Goal: Find specific page/section: Find specific page/section

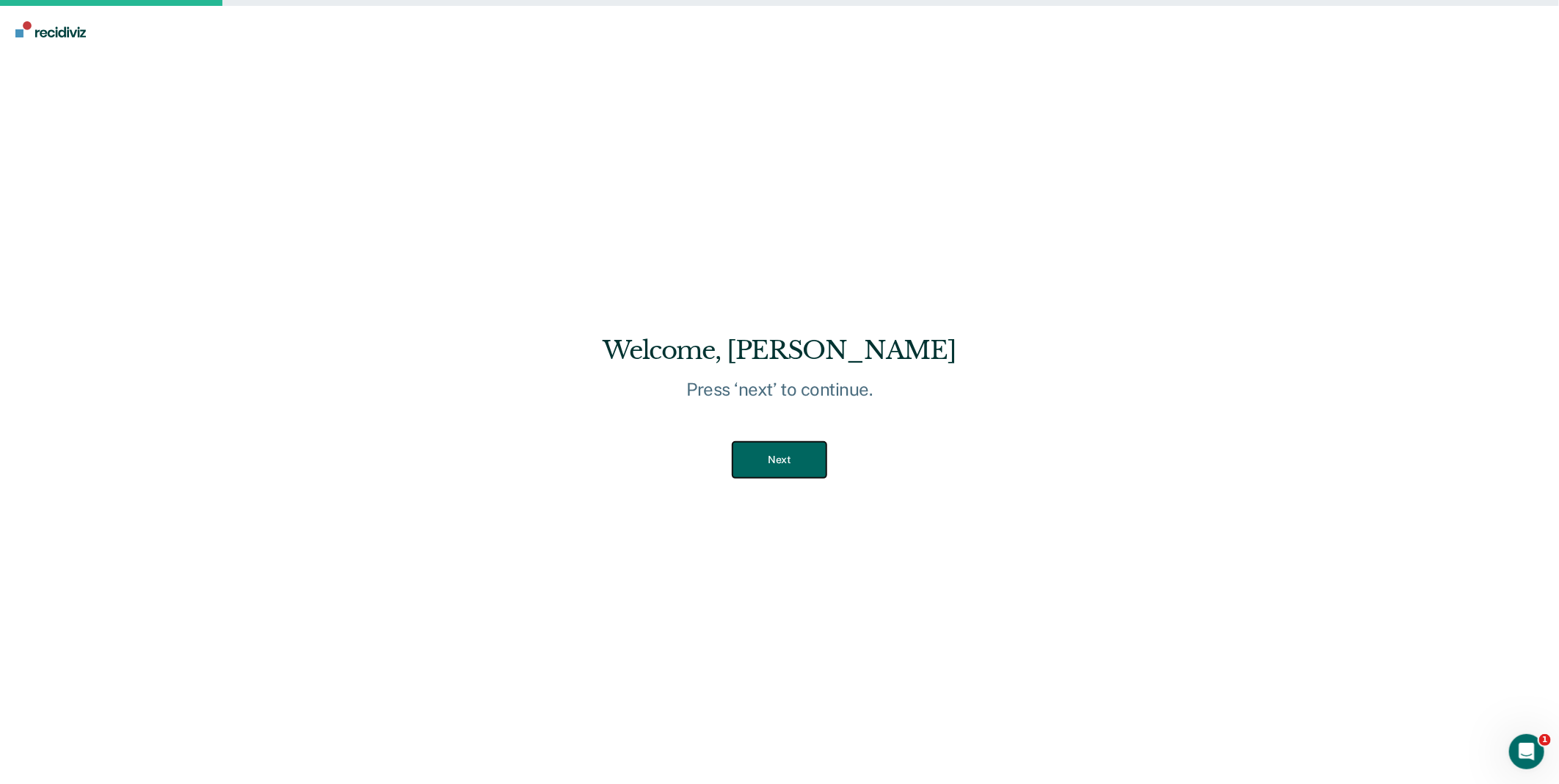
click at [810, 464] on button "Next" at bounding box center [779, 460] width 93 height 36
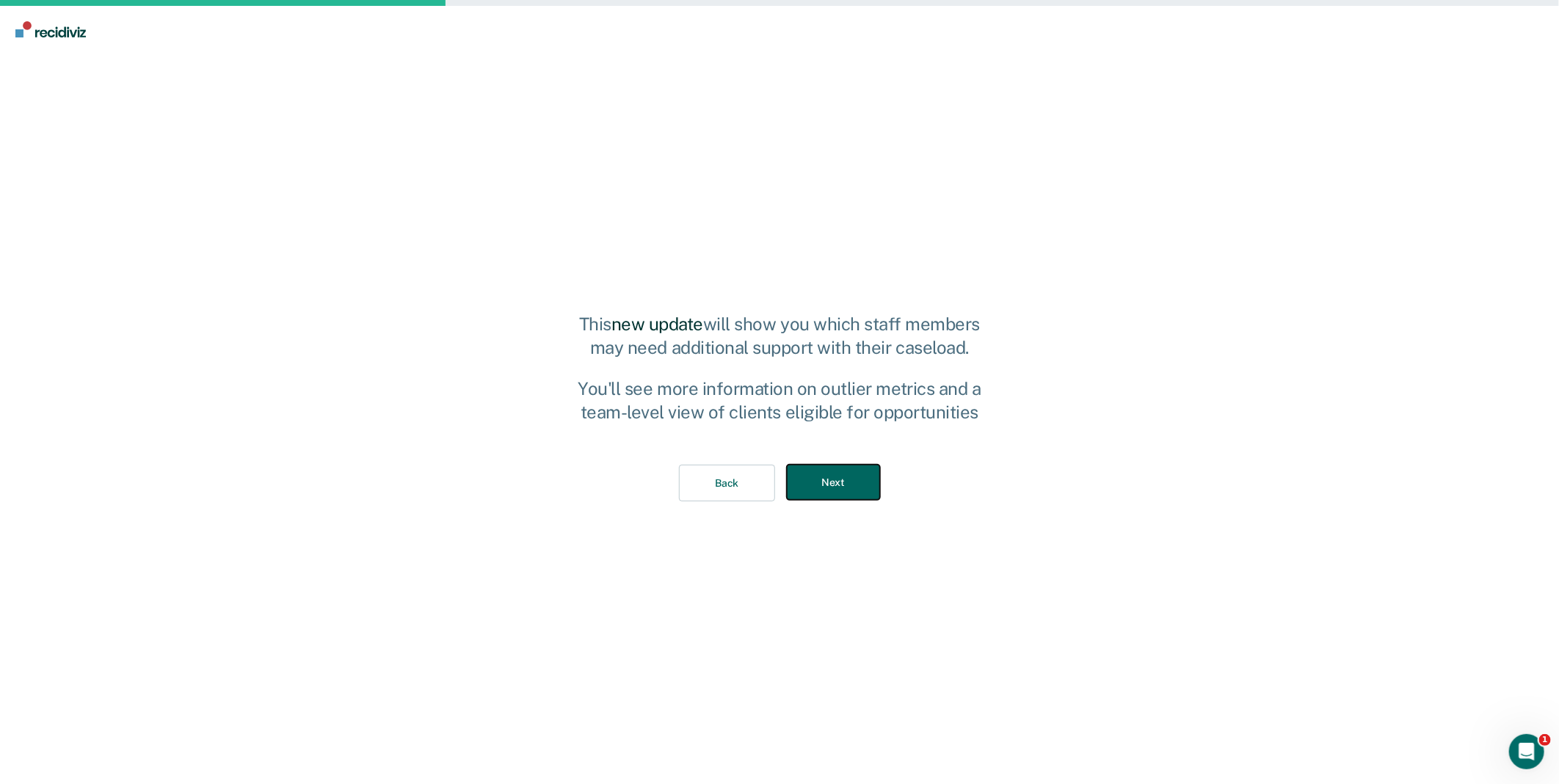
click at [827, 497] on button "Next" at bounding box center [833, 482] width 93 height 36
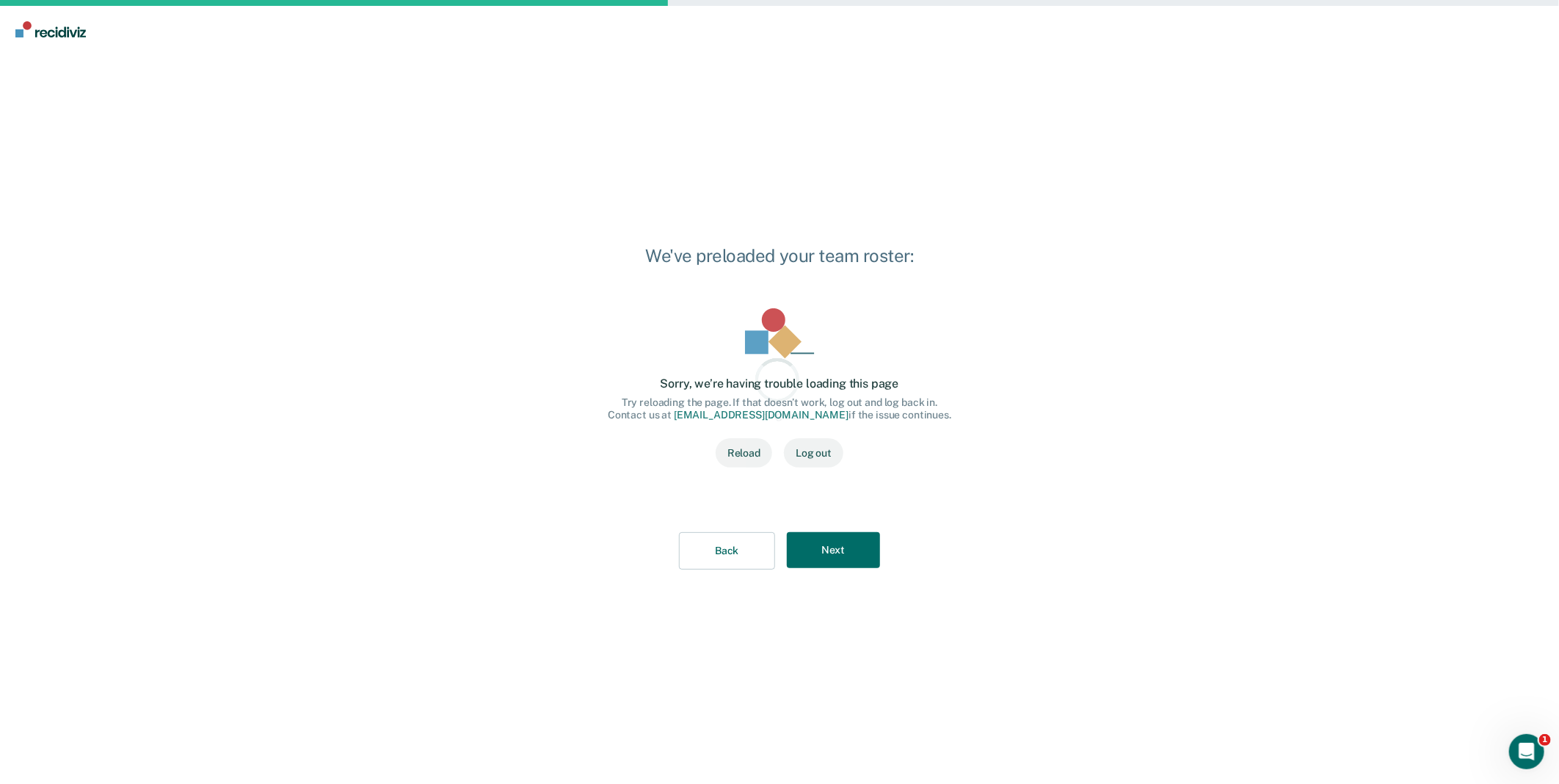
click at [830, 497] on div "Loading data... Loading data... Sorry, we’re having trouble loading this page T…" at bounding box center [779, 397] width 391 height 224
click at [854, 546] on button "Next" at bounding box center [833, 550] width 93 height 36
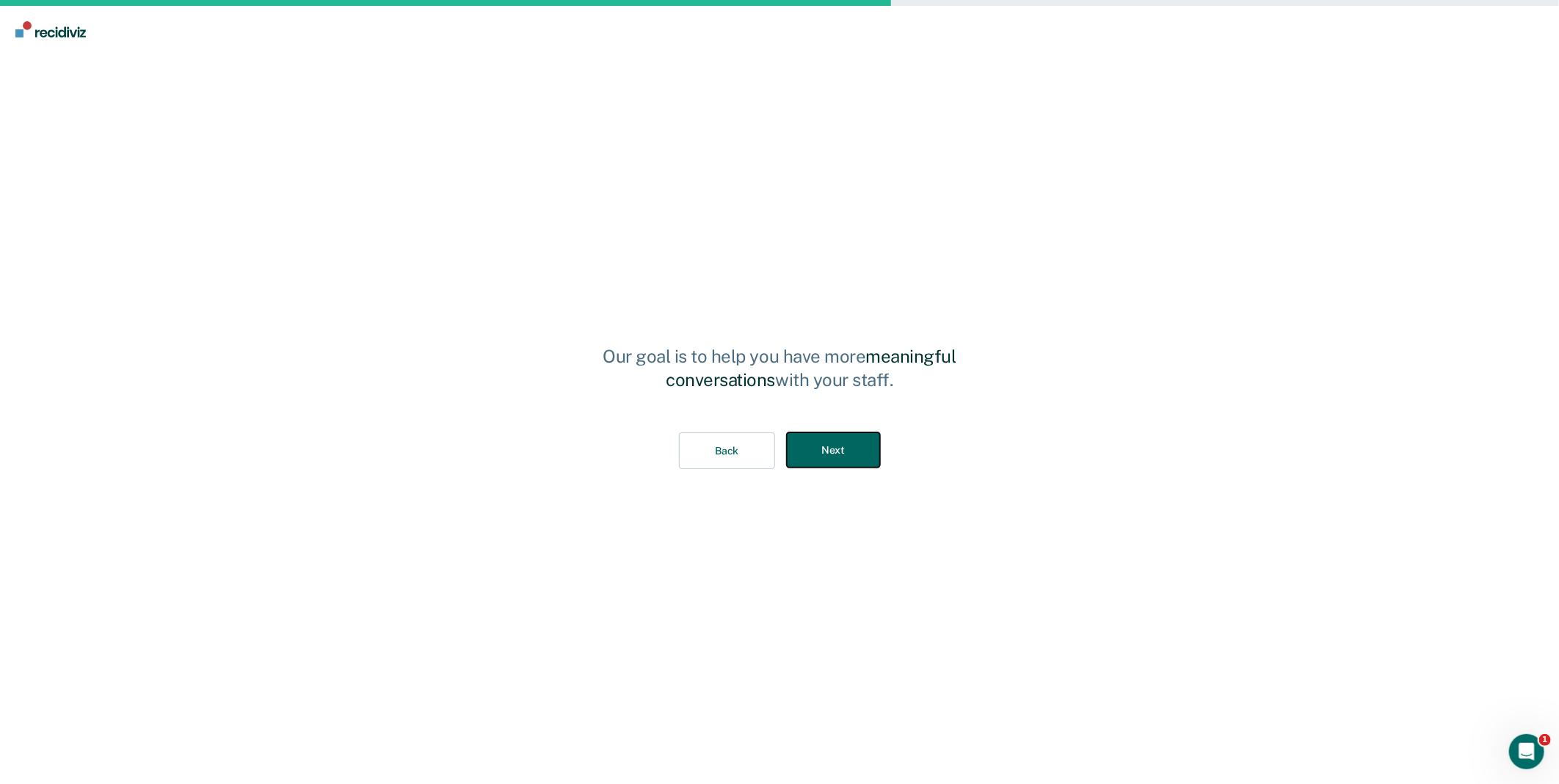
click at [851, 465] on button "Next" at bounding box center [833, 450] width 93 height 36
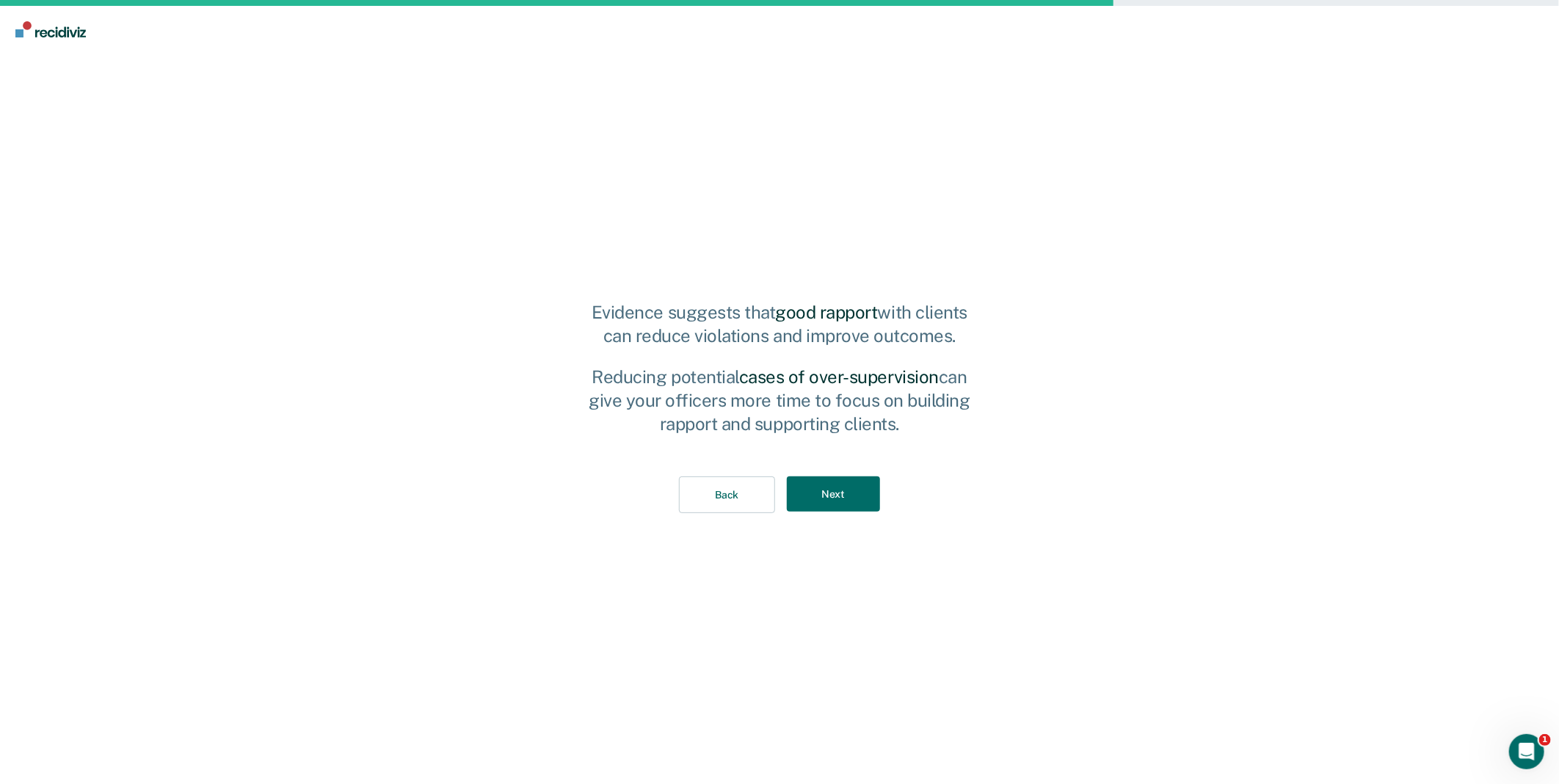
click at [850, 515] on div "Back Next" at bounding box center [780, 495] width 408 height 84
click at [850, 508] on button "Next" at bounding box center [833, 494] width 93 height 36
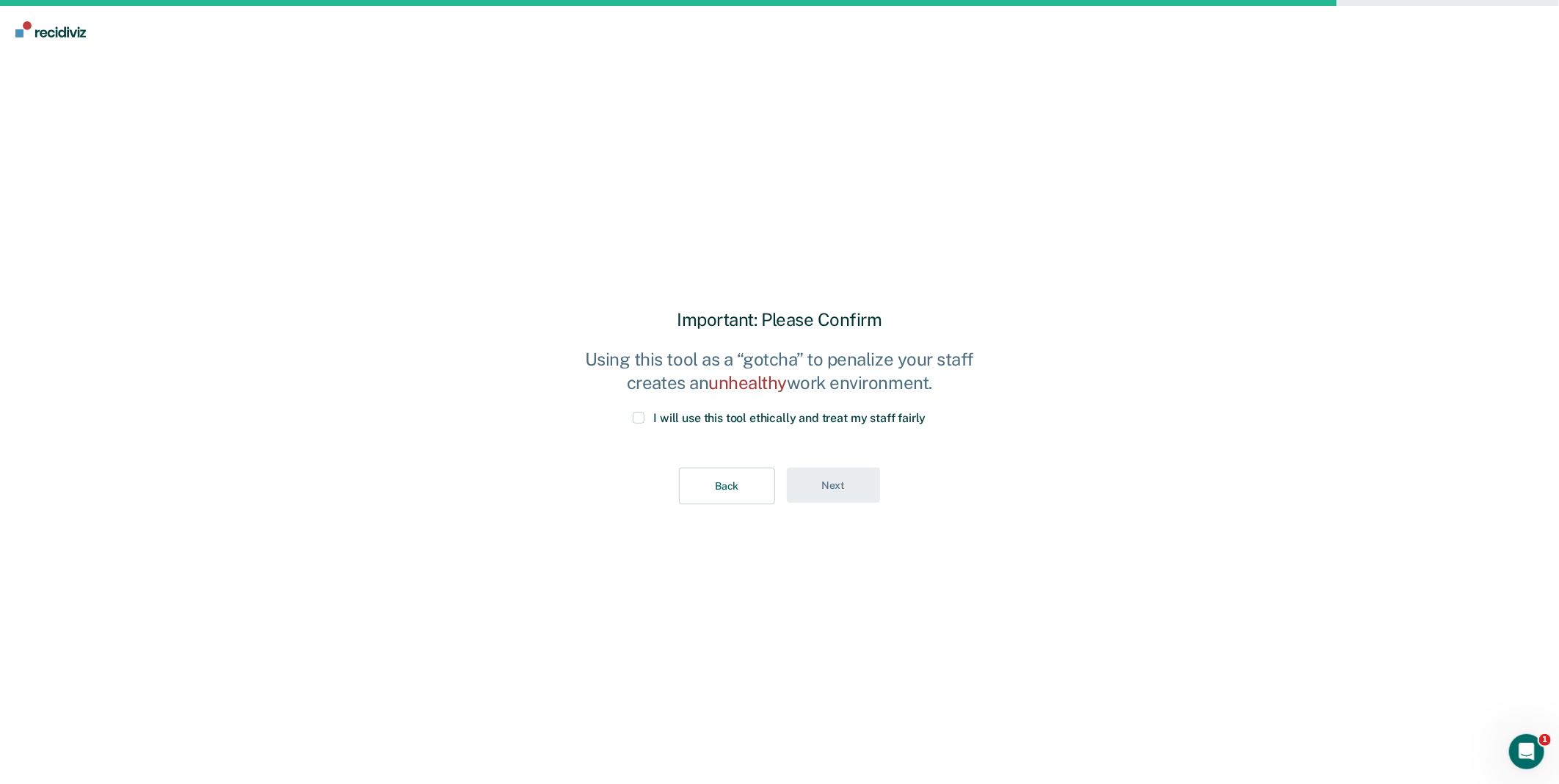
click at [635, 420] on span at bounding box center [639, 418] width 12 height 12
click at [926, 412] on input "I will use this tool ethically and treat my staff fairly" at bounding box center [926, 412] width 0 height 0
click at [808, 481] on button "Next" at bounding box center [833, 485] width 93 height 36
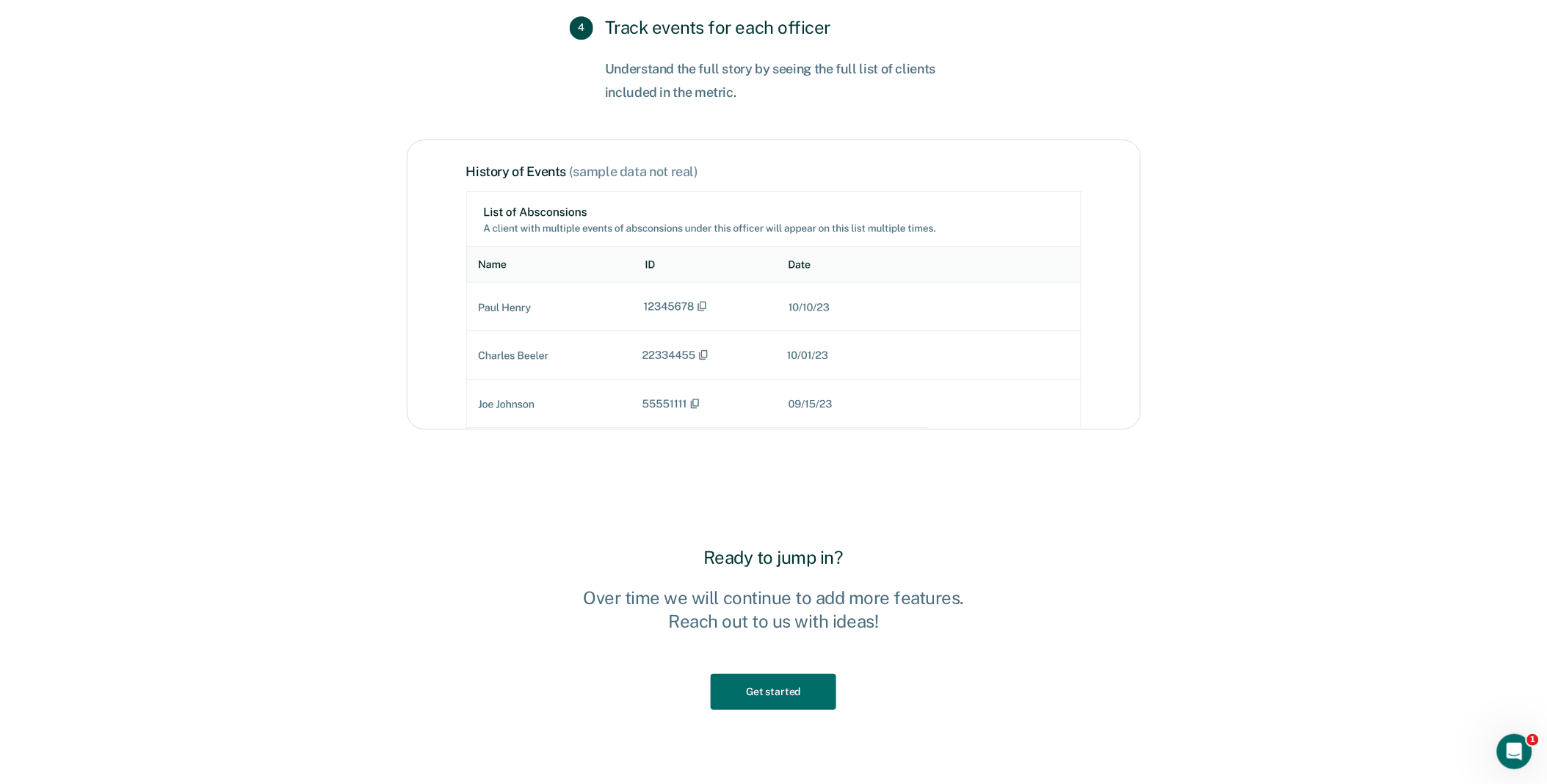
scroll to position [2200, 0]
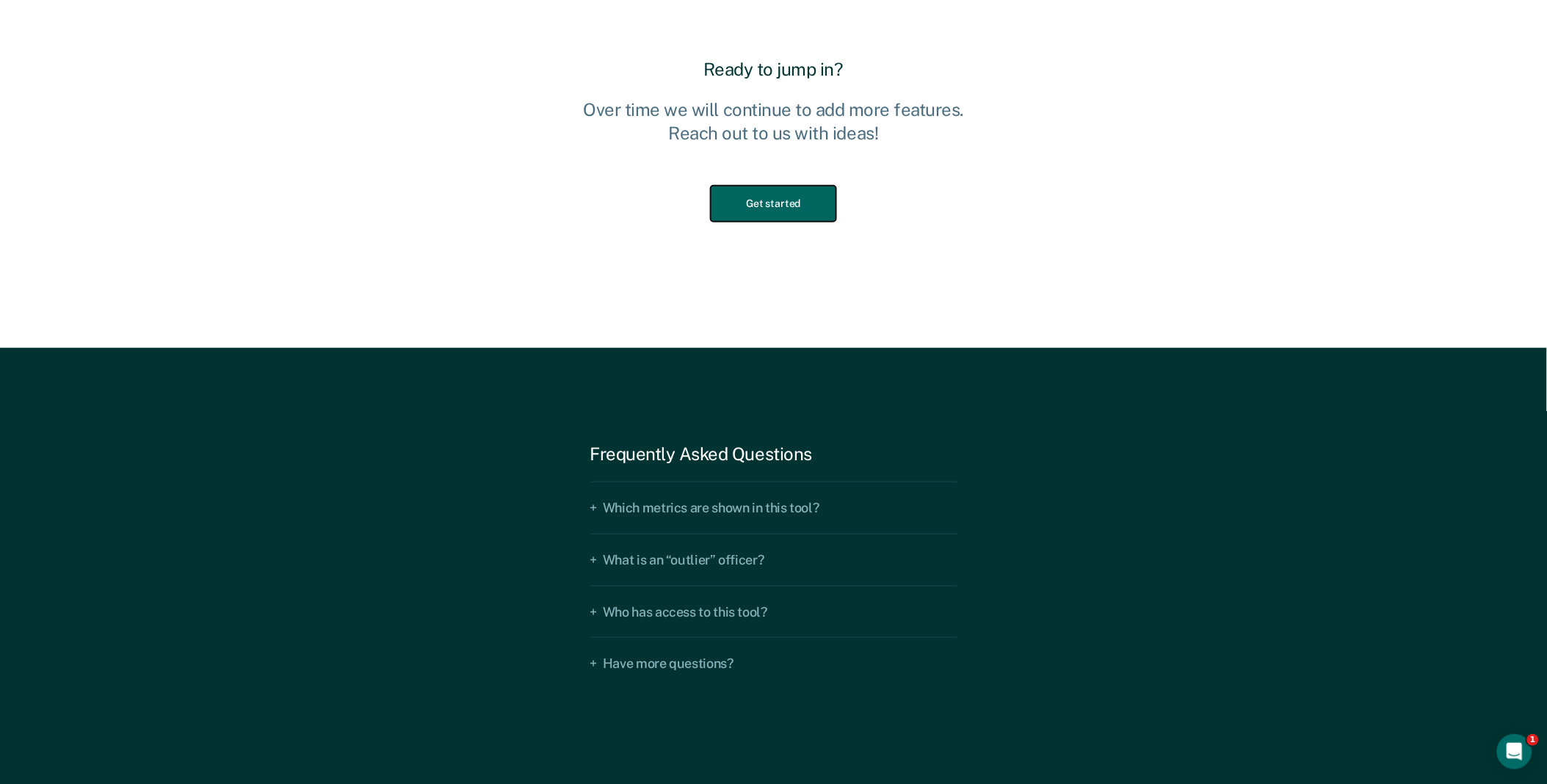
click at [804, 213] on button "Get started" at bounding box center [773, 203] width 124 height 36
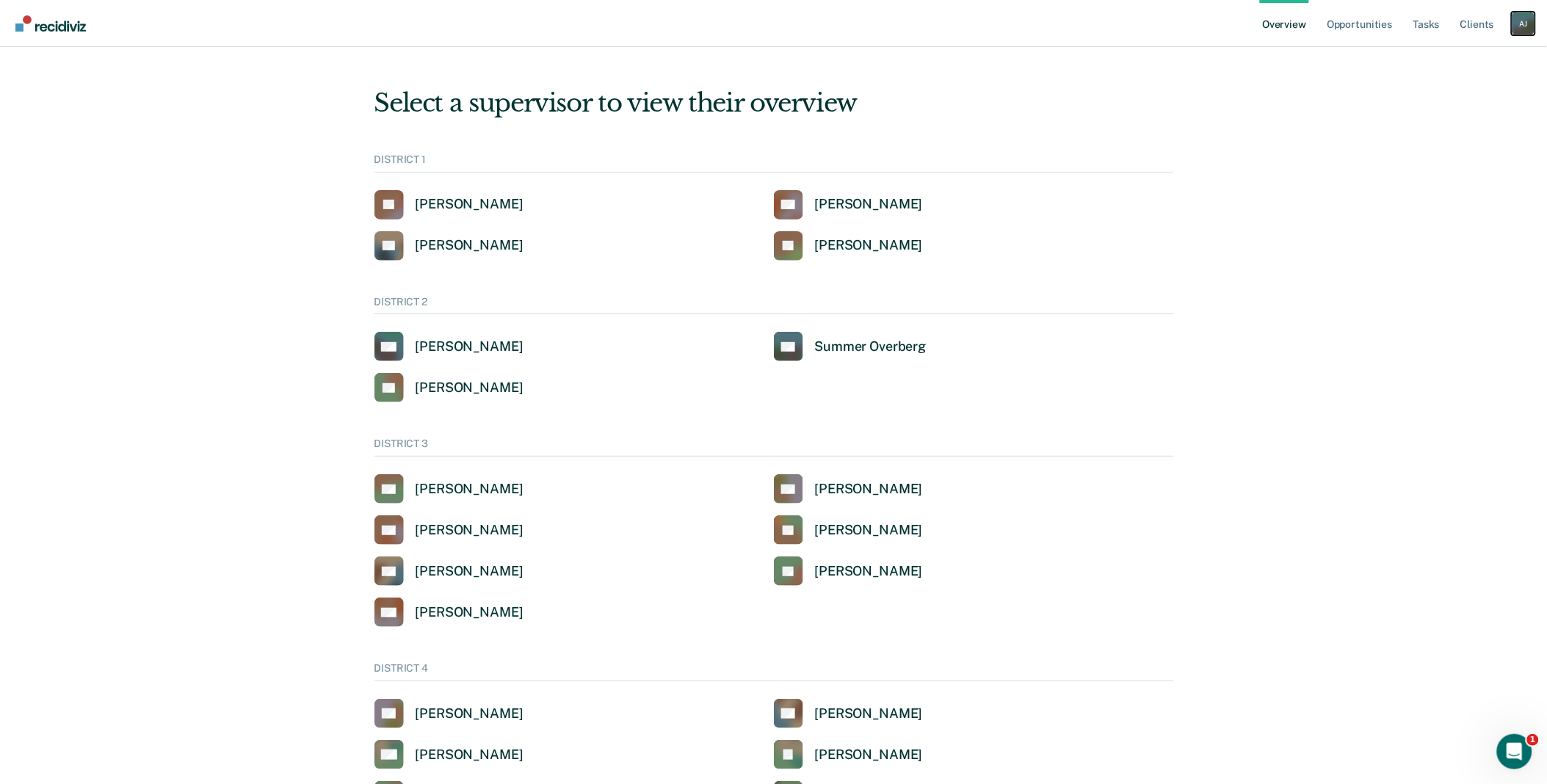
click at [1518, 24] on div "A J" at bounding box center [1523, 24] width 24 height 24
click at [1473, 92] on link "Go to Operations" at bounding box center [1465, 95] width 119 height 13
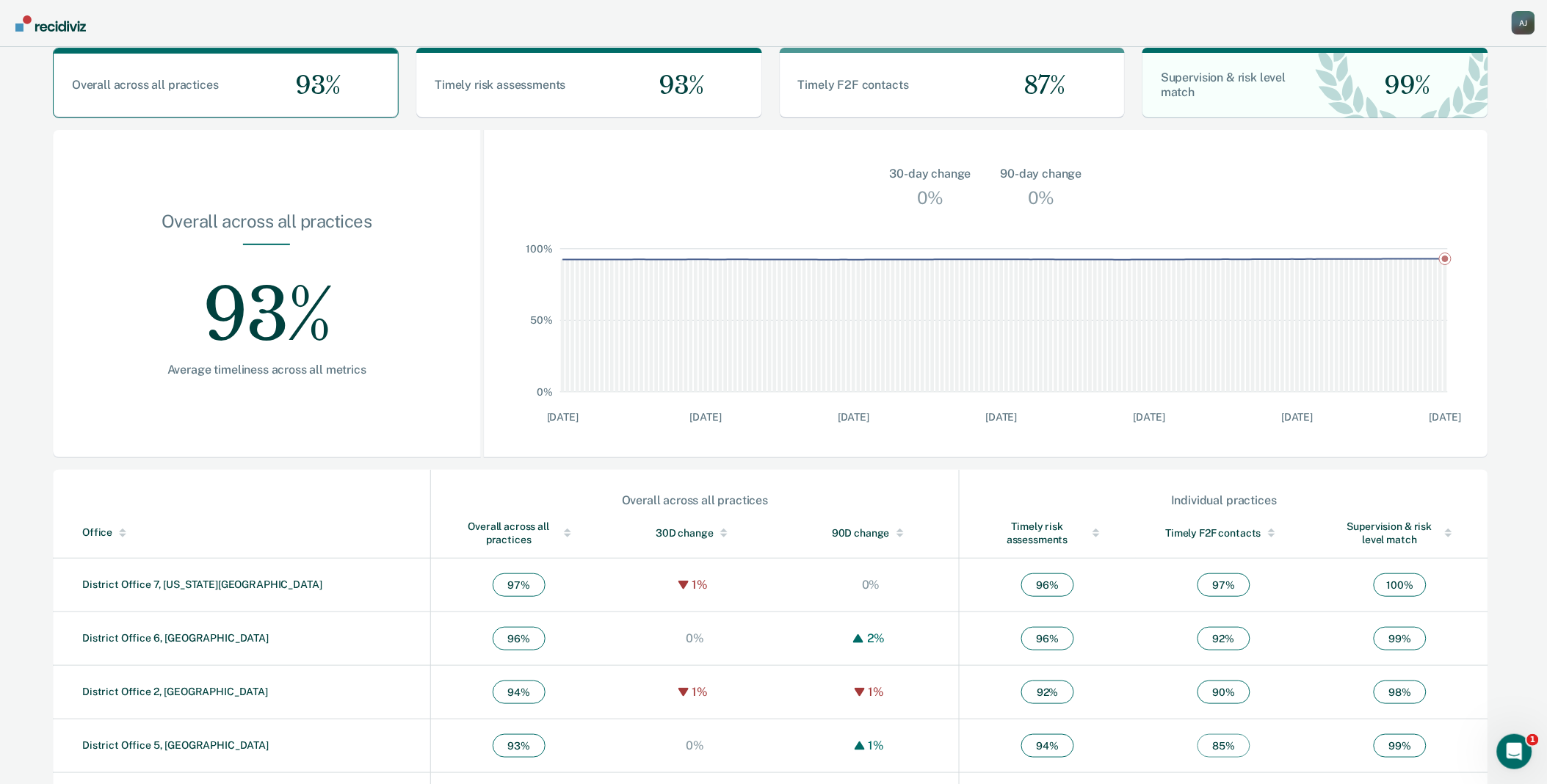
scroll to position [239, 0]
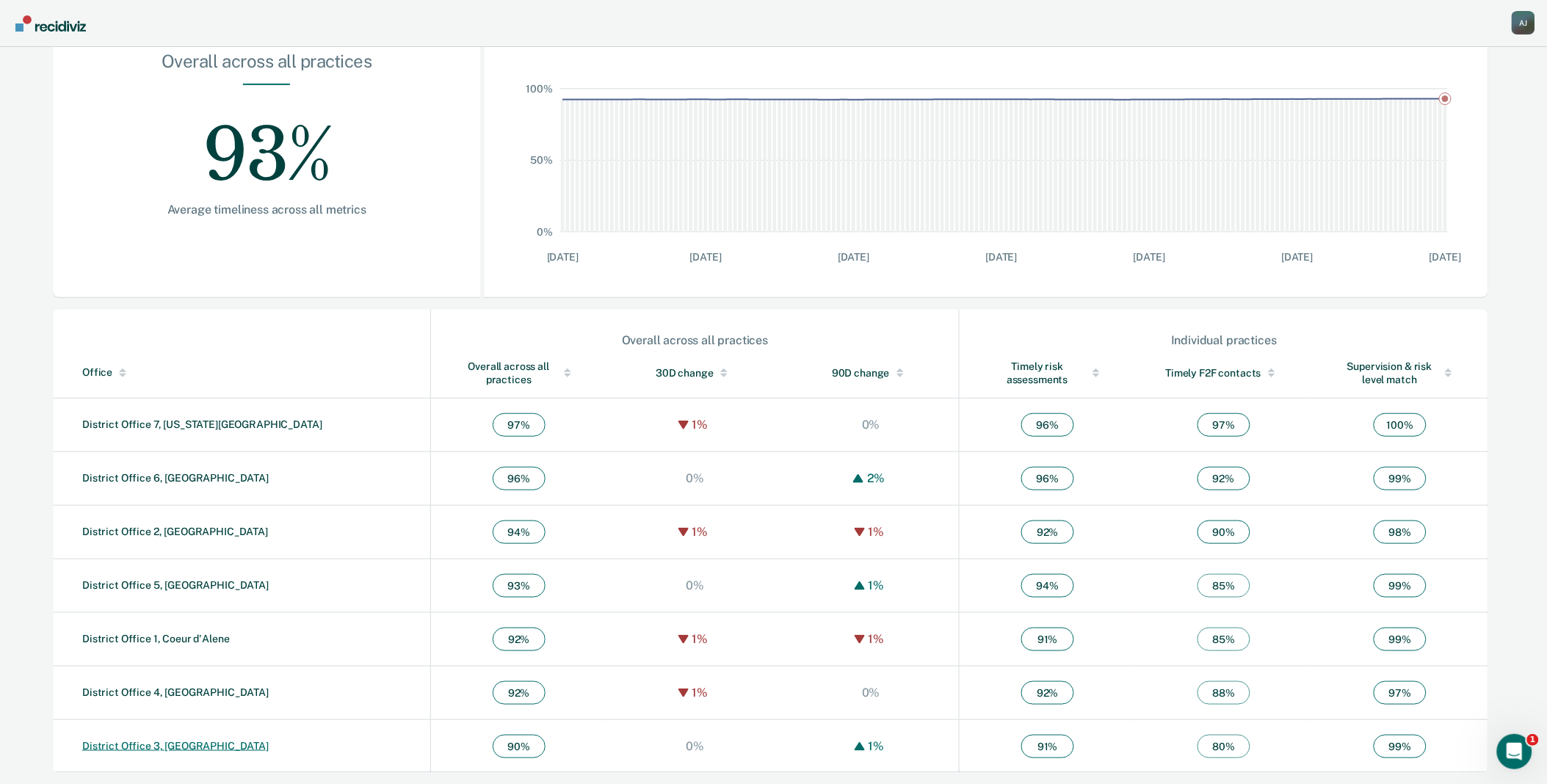
click at [149, 750] on link "District Office 3, [GEOGRAPHIC_DATA]" at bounding box center [176, 745] width 187 height 12
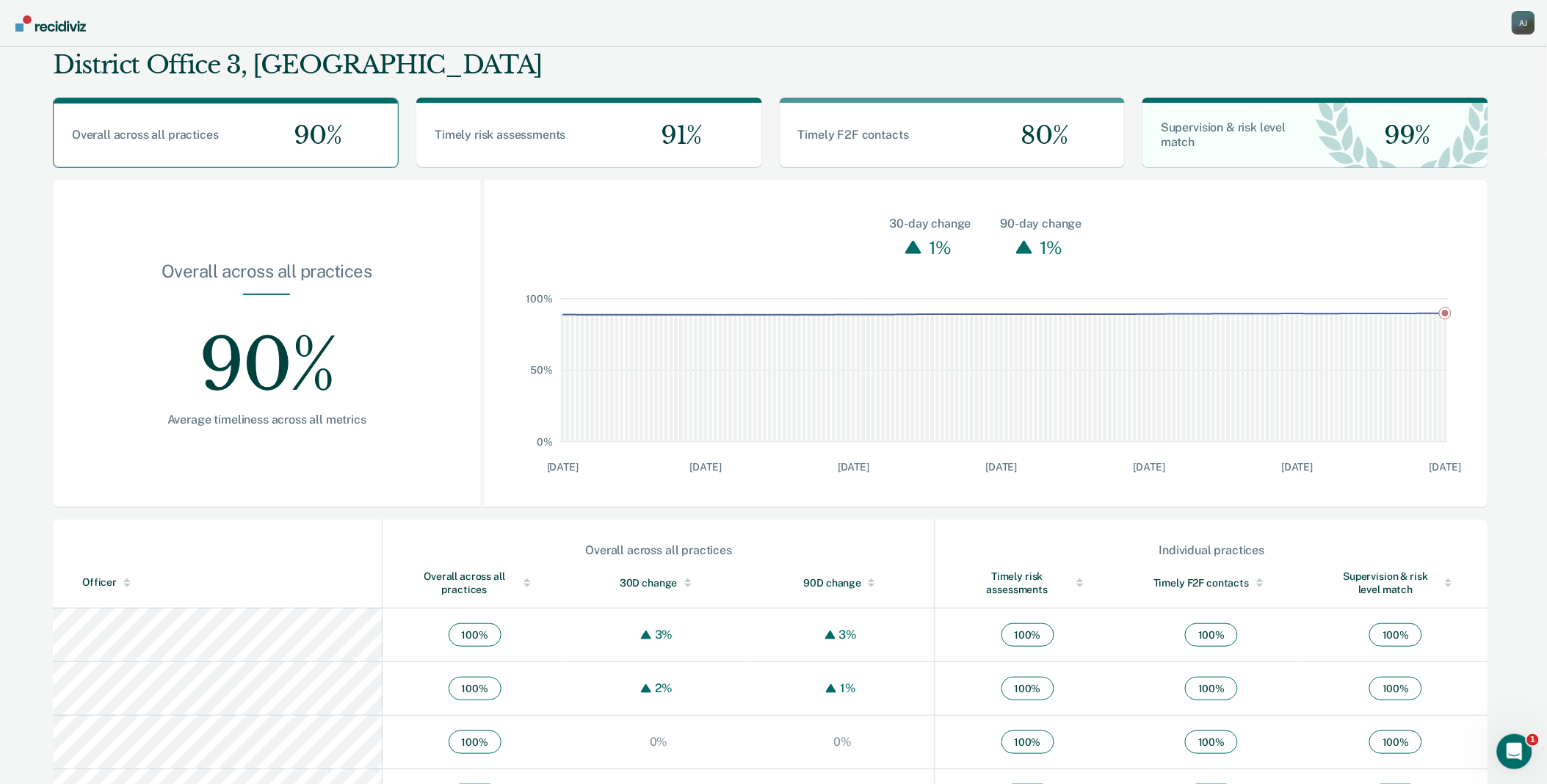
click at [445, 524] on thead "Overall across all practices Individual practices Officer Overall across all pr…" at bounding box center [770, 564] width 1435 height 89
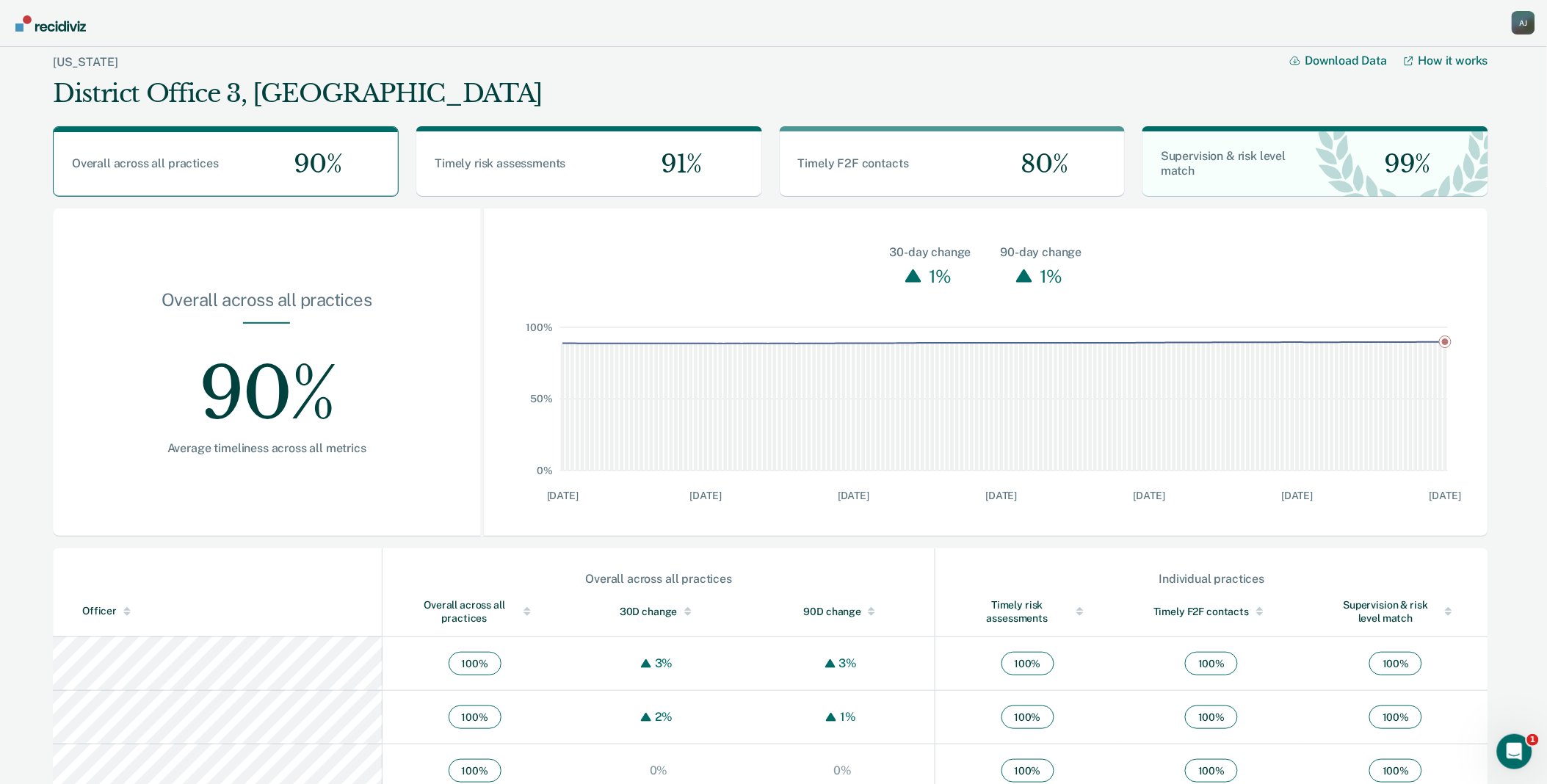
click at [524, 609] on div at bounding box center [527, 608] width 8 height 3
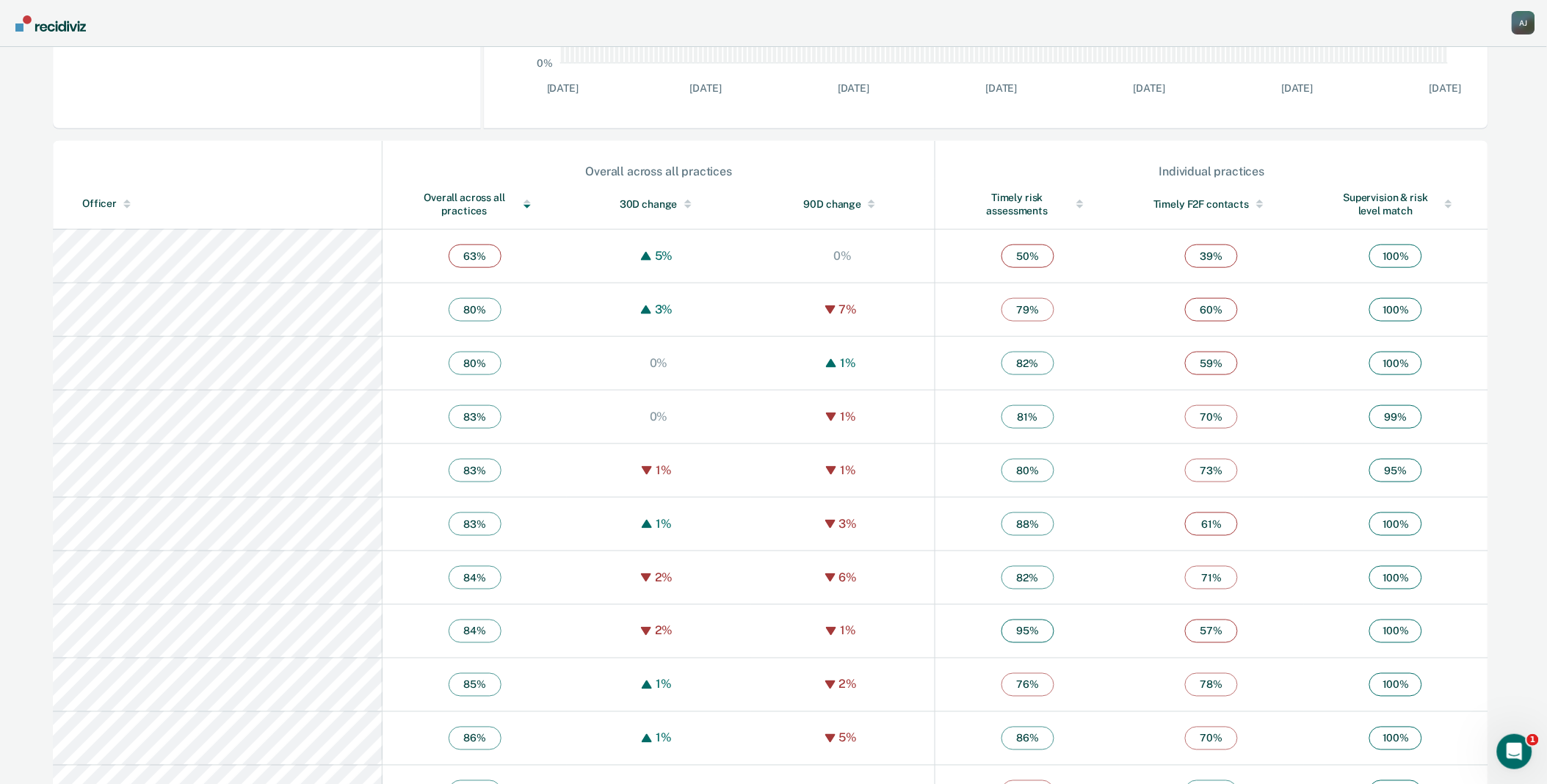
scroll to position [489, 0]
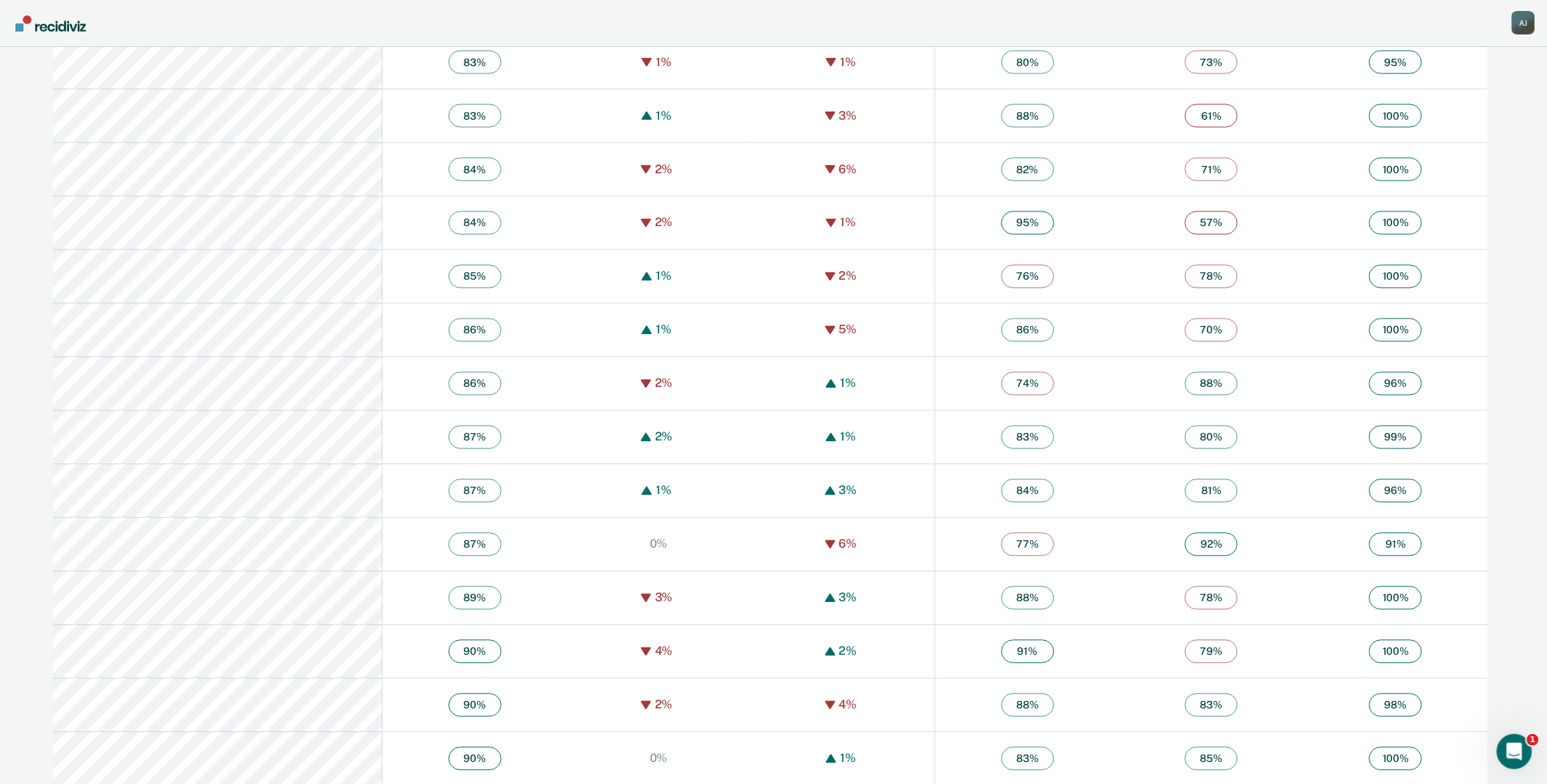
click at [383, 297] on td "85 %" at bounding box center [474, 276] width 184 height 54
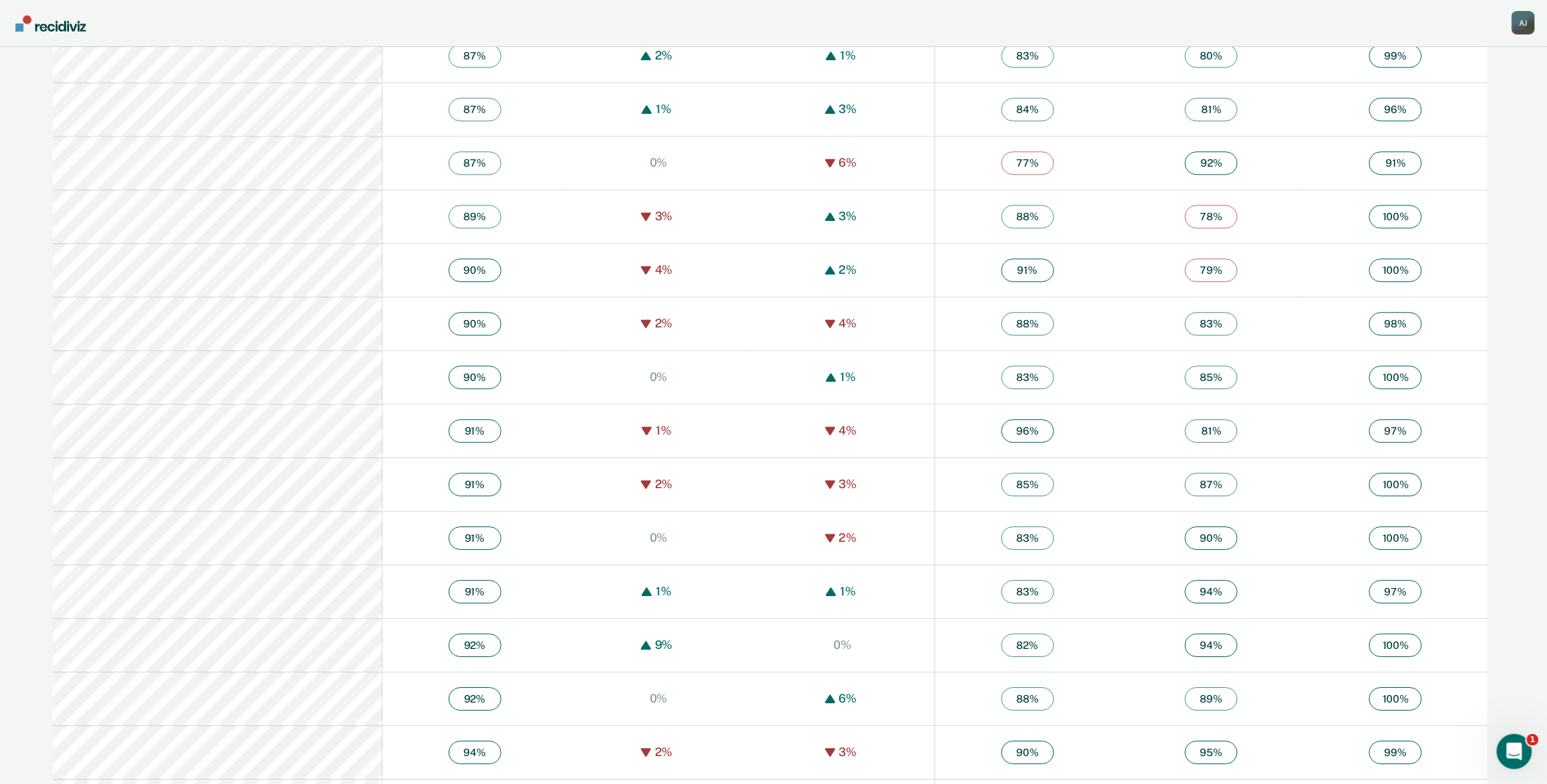
scroll to position [1223, 0]
